Goal: Obtain resource: Obtain resource

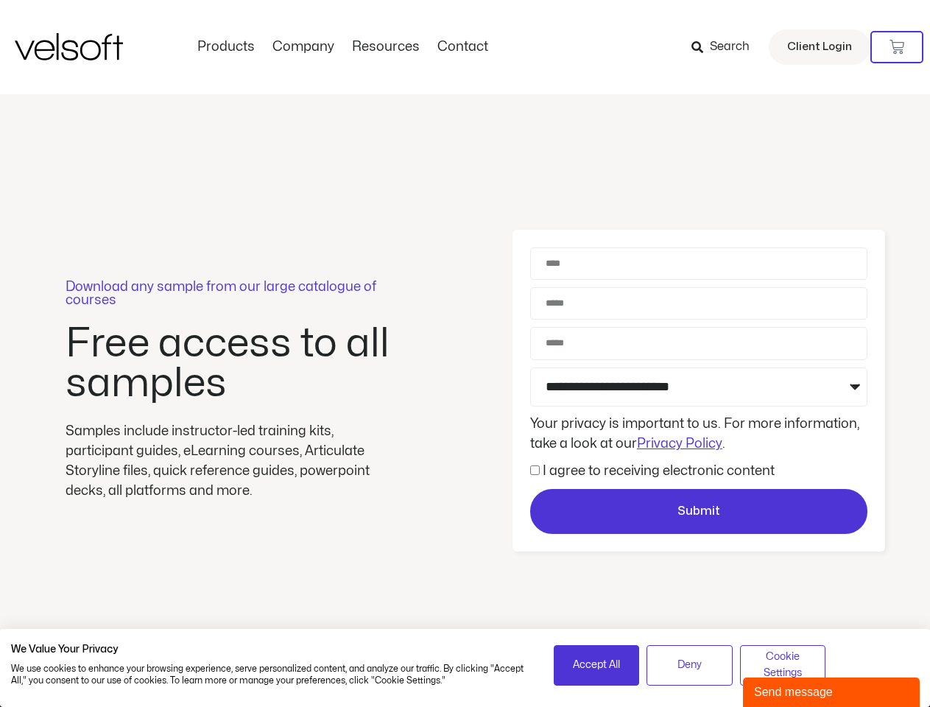
click at [465, 354] on div "Download any sample from our large catalogue of courses Free access to all samp…" at bounding box center [465, 391] width 930 height 594
click at [897, 47] on icon at bounding box center [897, 47] width 15 height 15
click at [597, 665] on span "Accept All" at bounding box center [596, 665] width 47 height 16
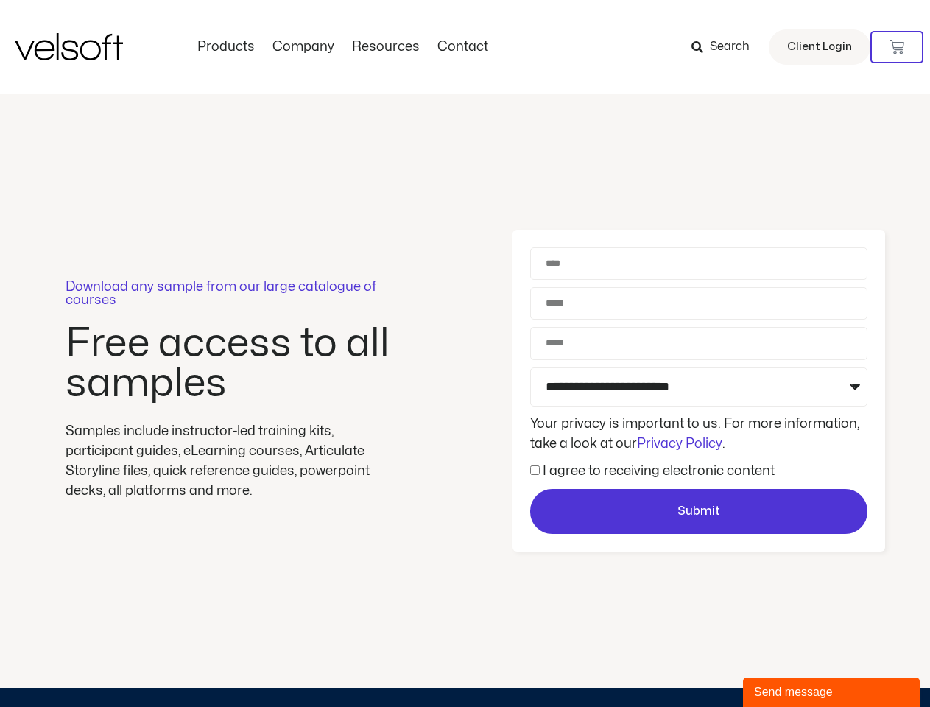
click at [783, 665] on div "Download any sample from our large catalogue of courses Free access to all samp…" at bounding box center [465, 391] width 930 height 594
click at [832, 692] on div "Send message" at bounding box center [831, 693] width 155 height 18
